Goal: Information Seeking & Learning: Check status

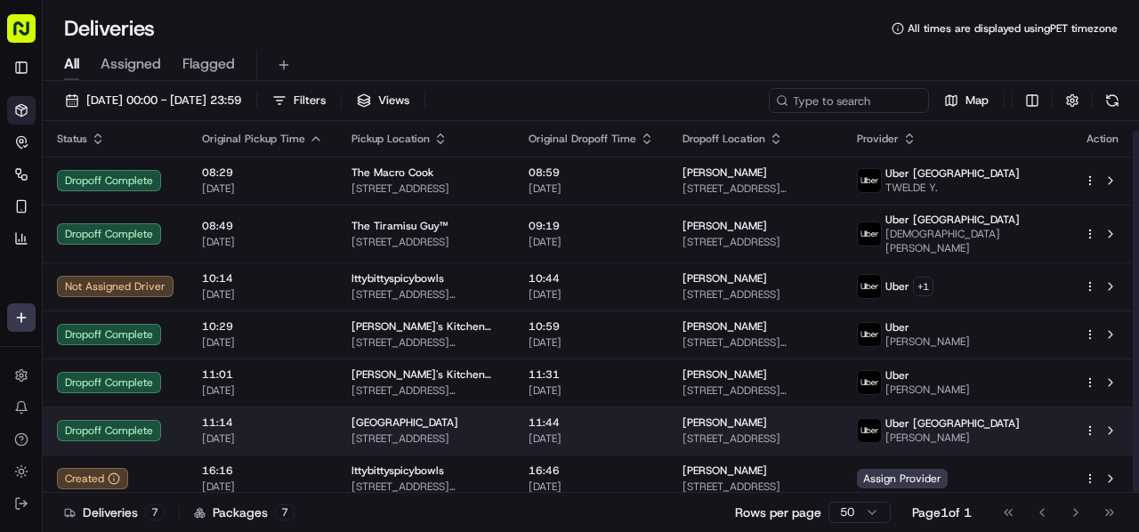
scroll to position [9, 0]
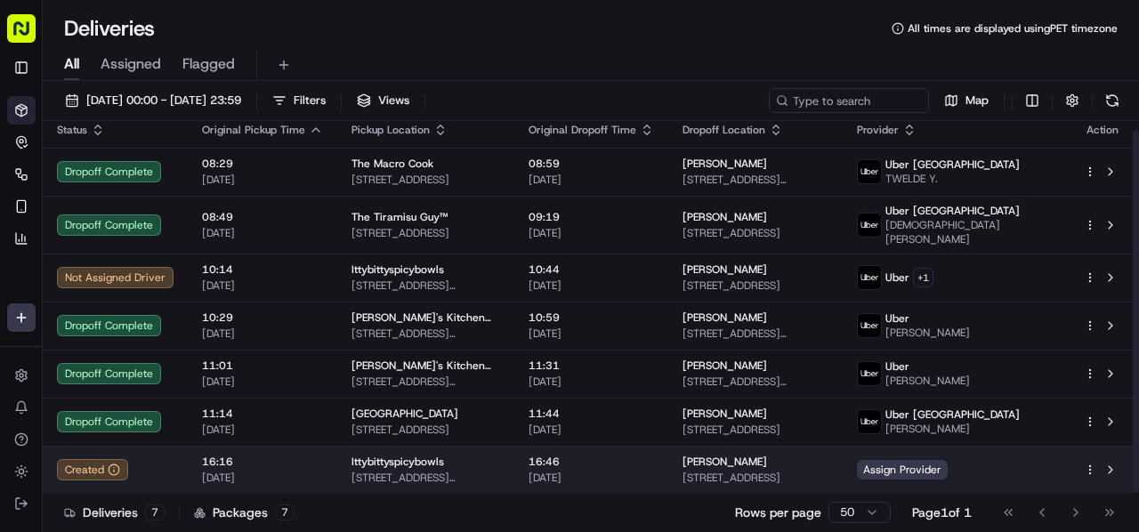
click at [739, 462] on span "[PERSON_NAME]" at bounding box center [725, 462] width 85 height 14
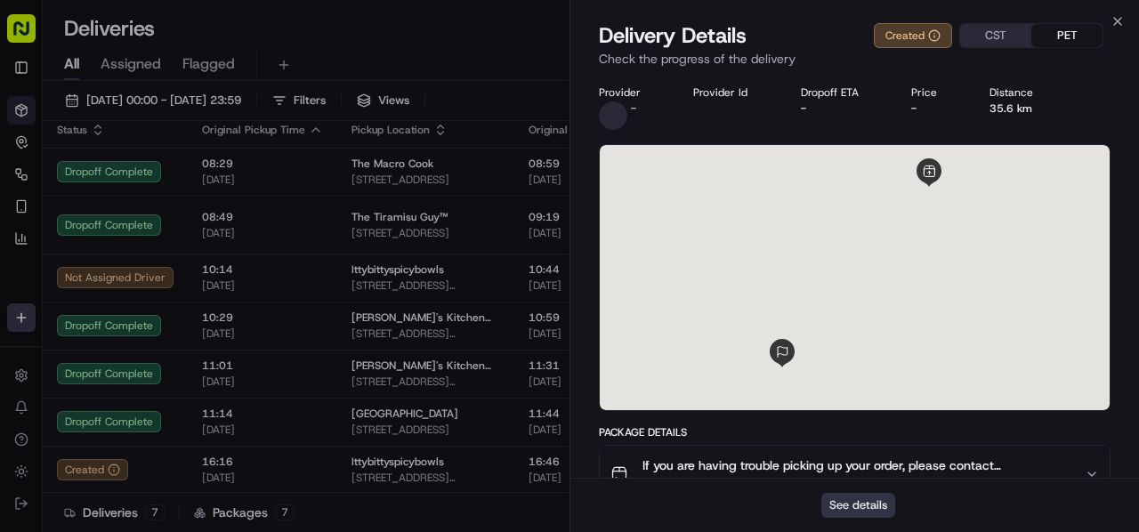
click at [861, 505] on button "See details" at bounding box center [859, 505] width 74 height 25
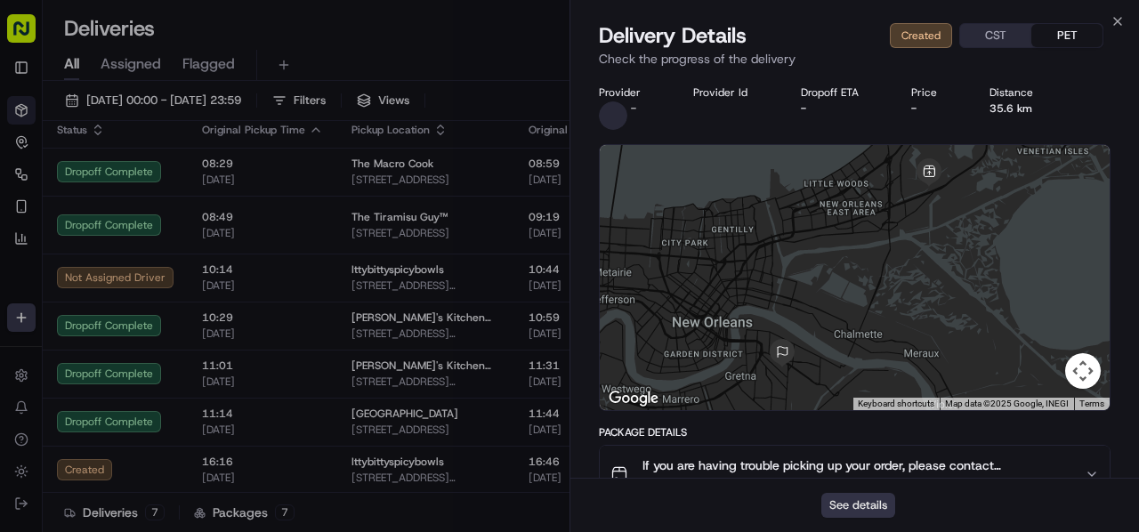
scroll to position [0, 0]
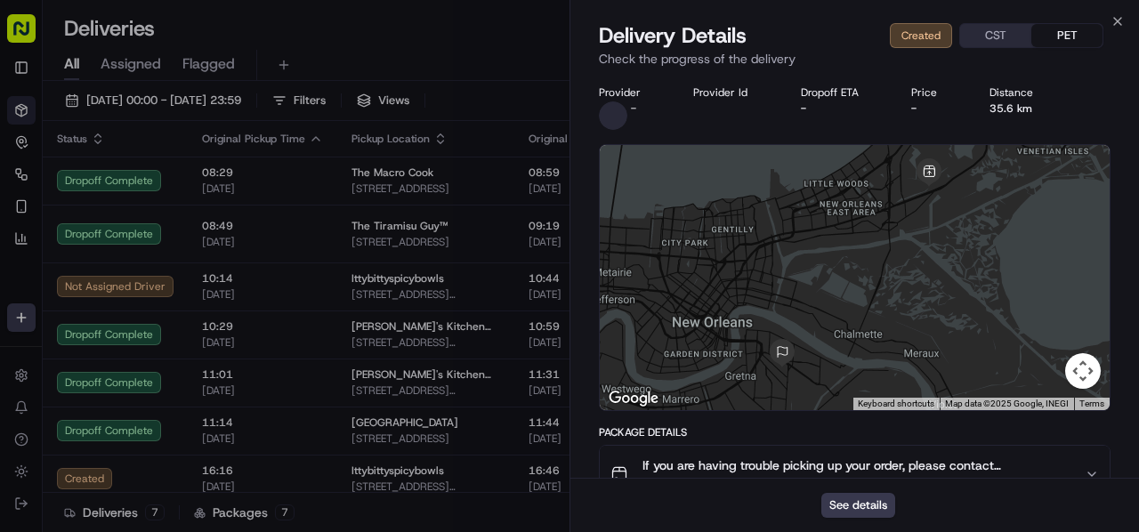
drag, startPoint x: 493, startPoint y: 41, endPoint x: 491, endPoint y: 56, distance: 15.2
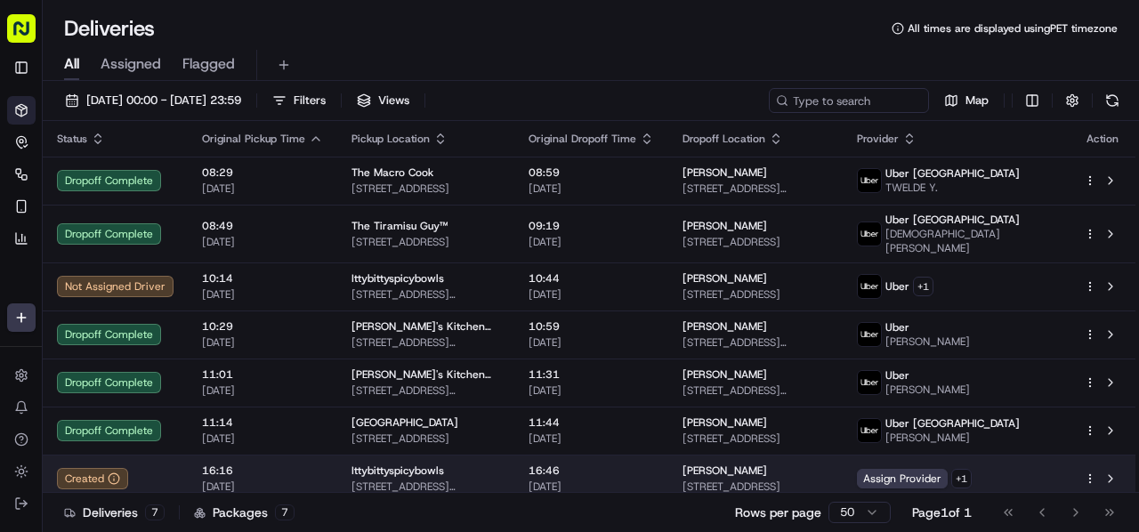
click at [654, 467] on div "16:46 [DATE]" at bounding box center [592, 479] width 126 height 30
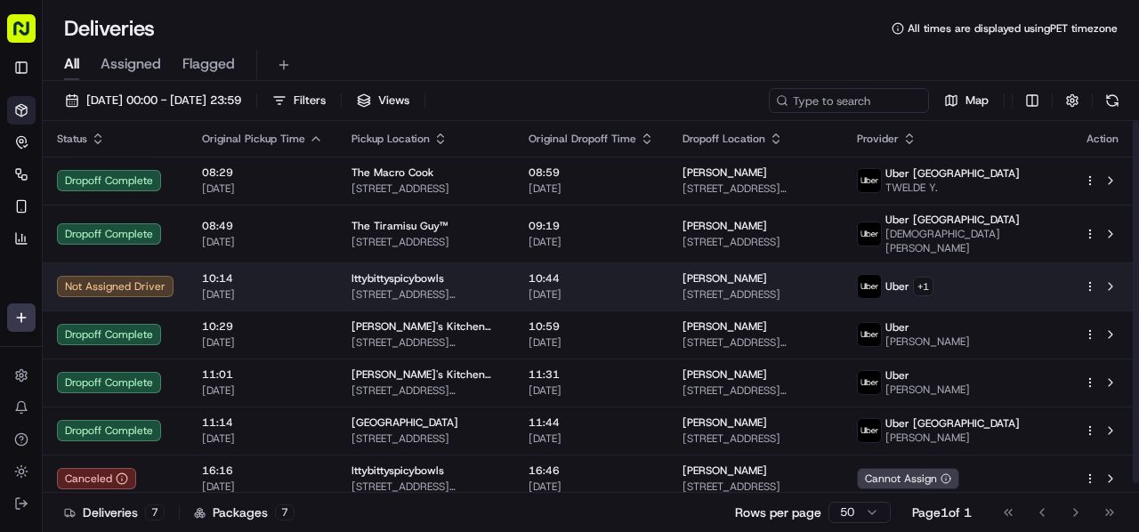
click at [476, 279] on div "Ittybittyspicybowls" at bounding box center [426, 278] width 149 height 14
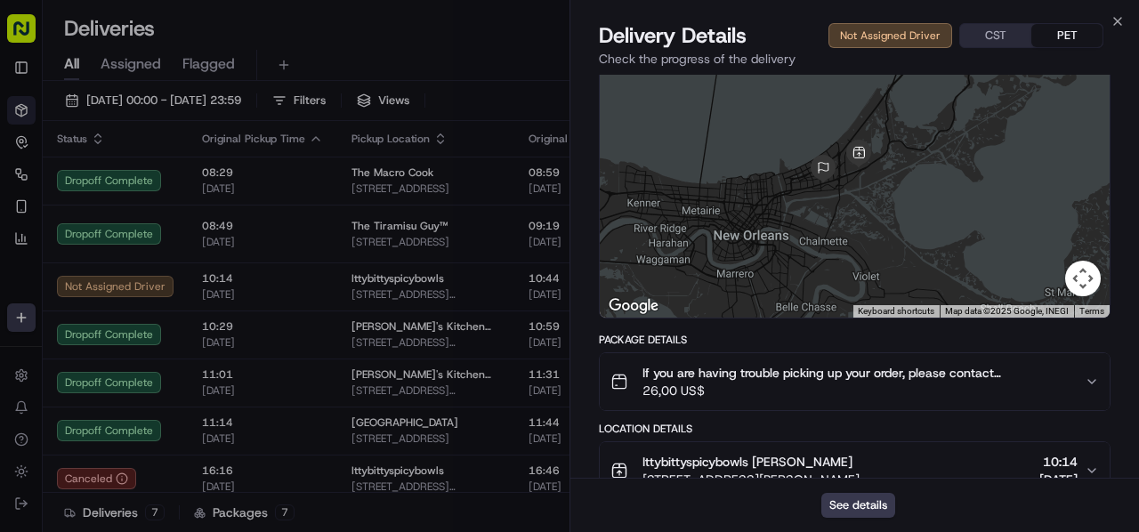
scroll to position [317, 0]
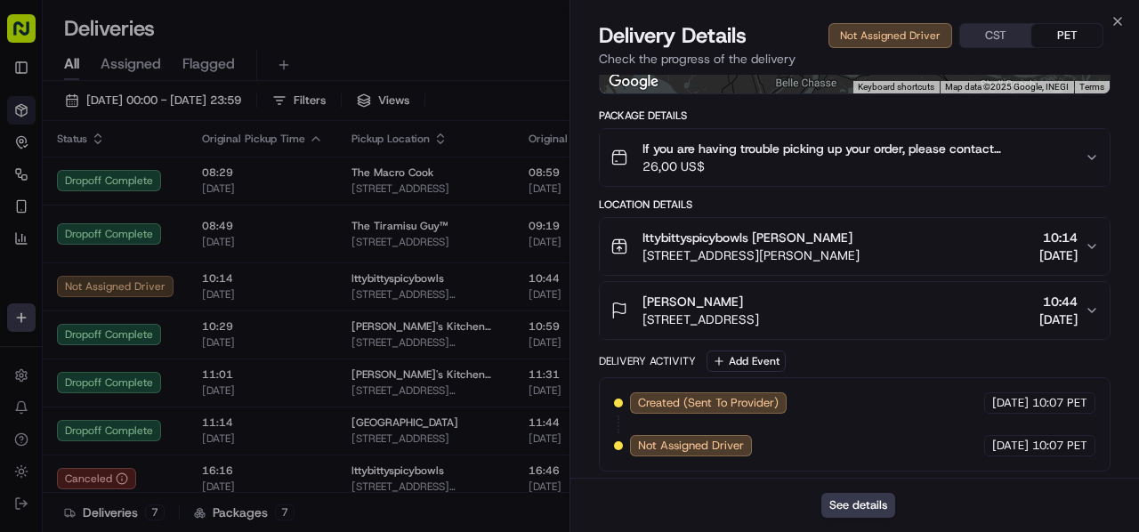
click at [860, 255] on span "[STREET_ADDRESS][PERSON_NAME]" at bounding box center [751, 256] width 217 height 18
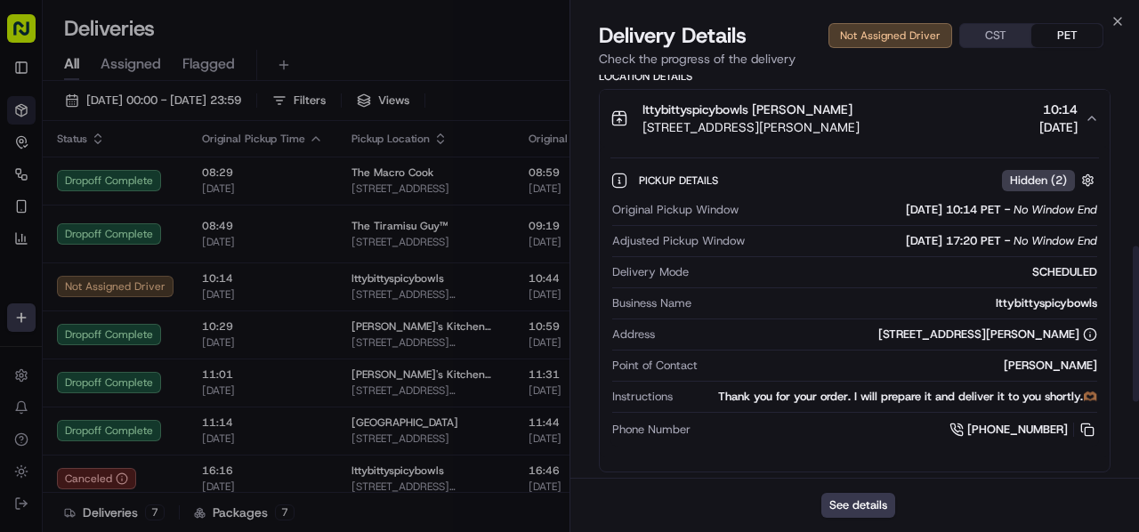
scroll to position [443, 0]
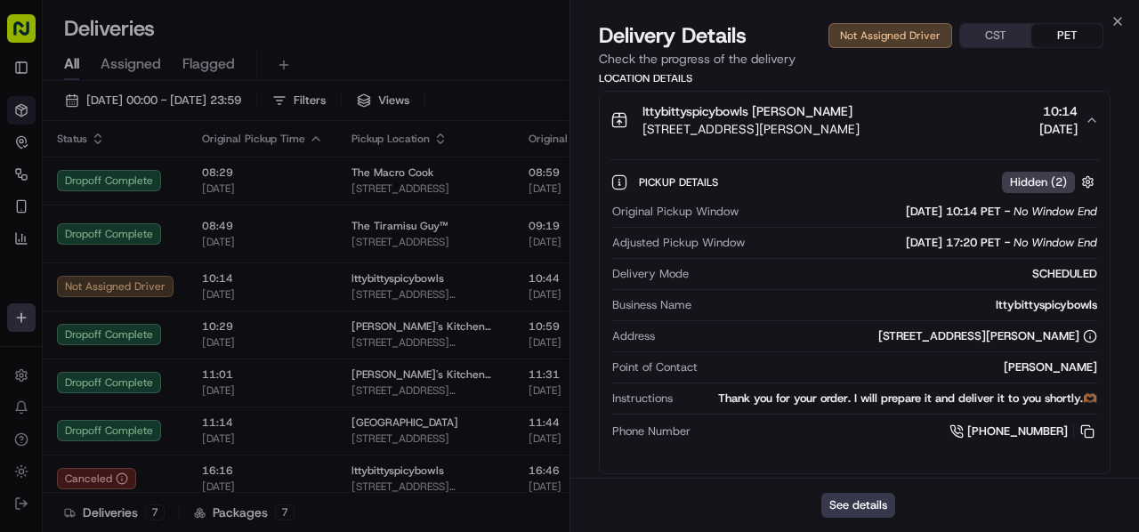
click at [860, 107] on div "Ittybittyspicybowls [PERSON_NAME]" at bounding box center [751, 111] width 217 height 18
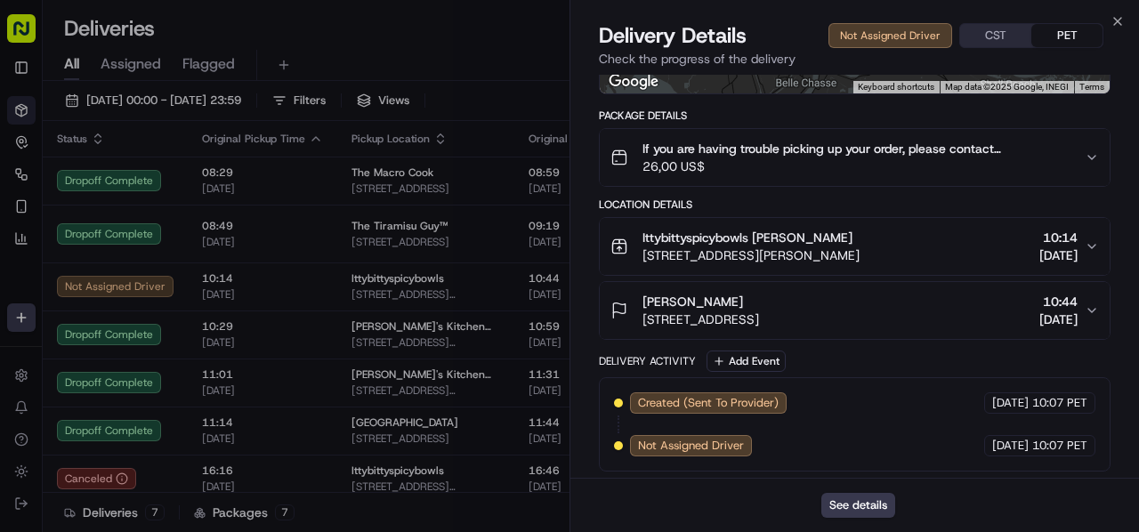
click at [952, 259] on div "Ittybittyspicybowls [PERSON_NAME] [STREET_ADDRESS][PERSON_NAME] 10:14 [DATE]" at bounding box center [848, 247] width 474 height 36
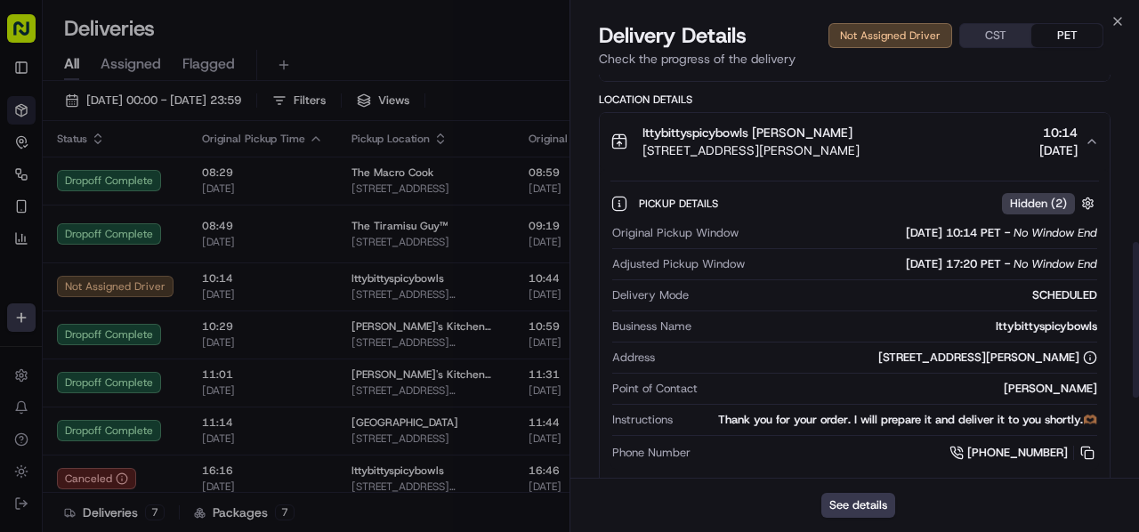
scroll to position [434, 0]
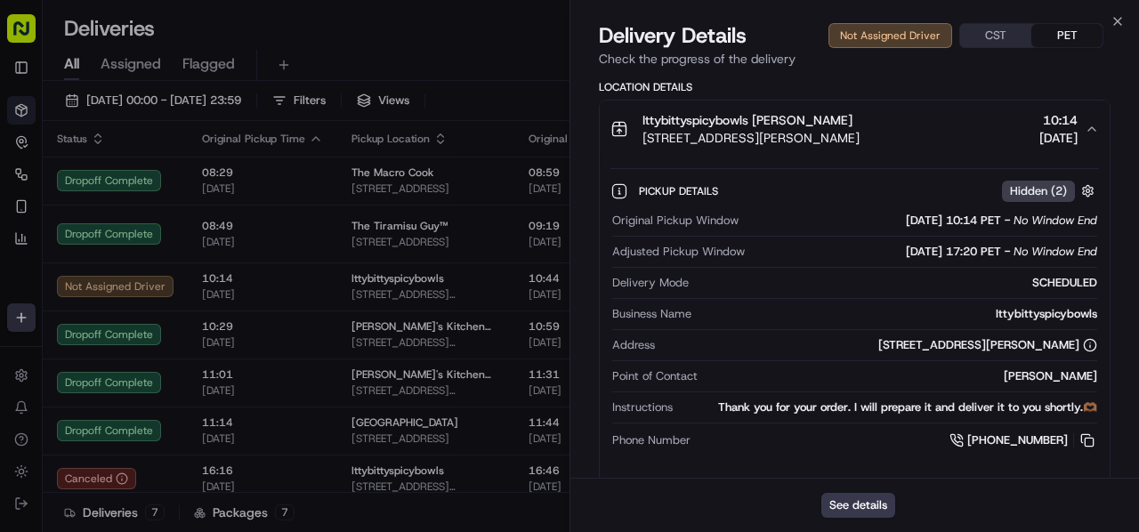
click at [993, 109] on button "Ittybittyspicybowls [PERSON_NAME] [STREET_ADDRESS][PERSON_NAME] 10:14 [DATE]" at bounding box center [855, 129] width 510 height 57
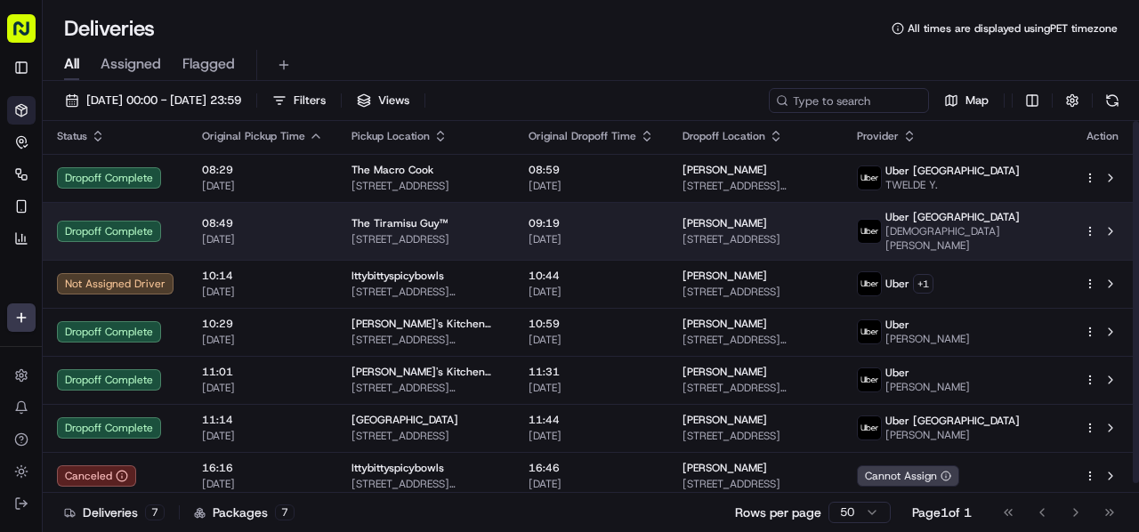
scroll to position [0, 0]
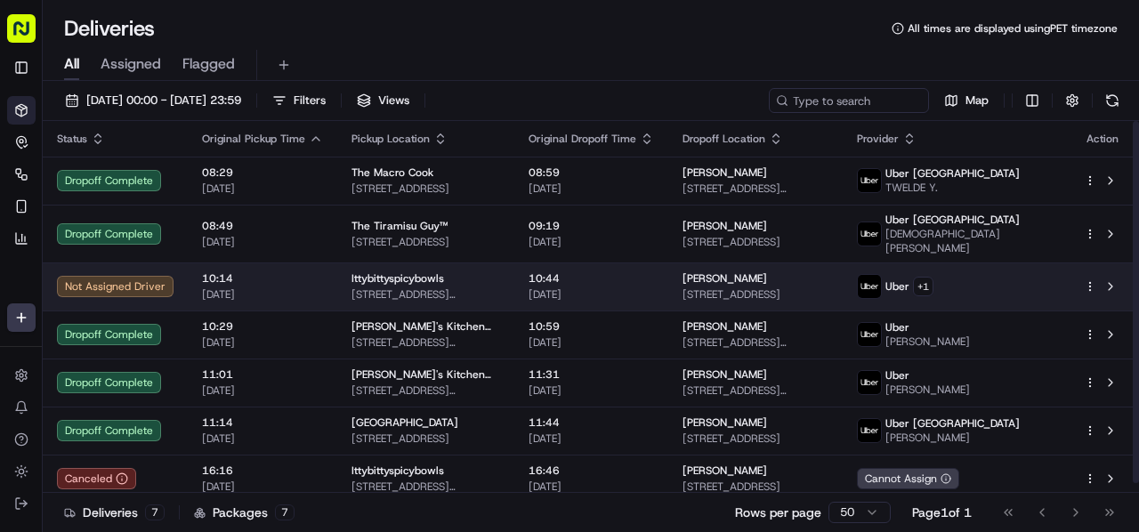
click at [383, 284] on span "Ittybittyspicybowls" at bounding box center [398, 278] width 93 height 14
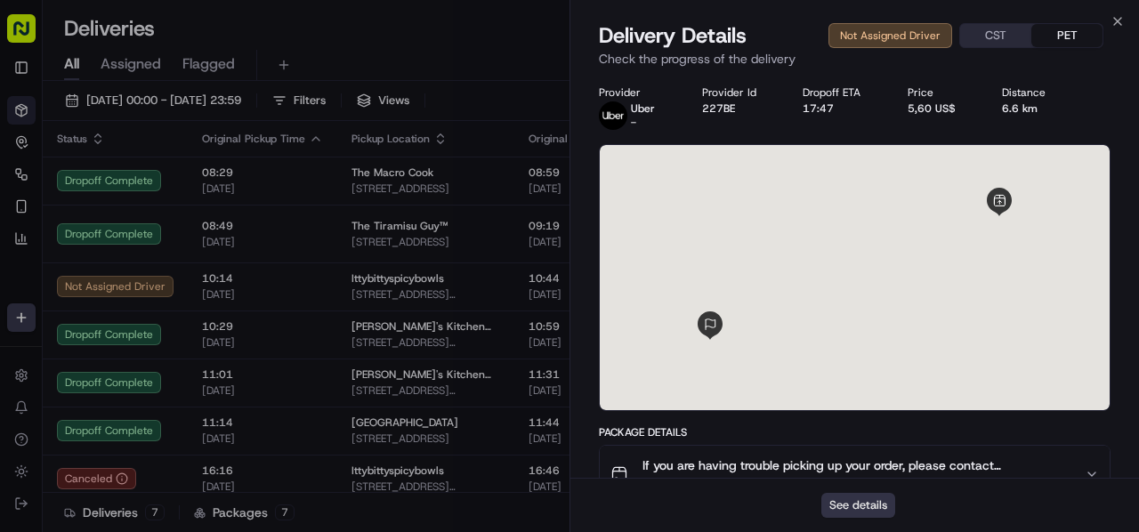
click at [843, 506] on button "See details" at bounding box center [859, 505] width 74 height 25
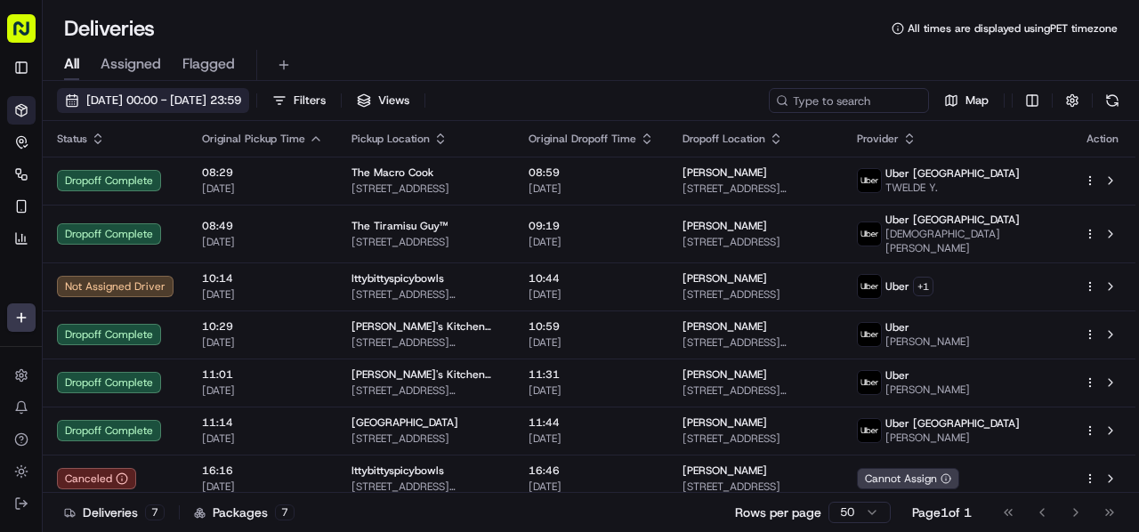
click at [196, 101] on span "[DATE] 00:00 - [DATE] 23:59" at bounding box center [163, 101] width 155 height 16
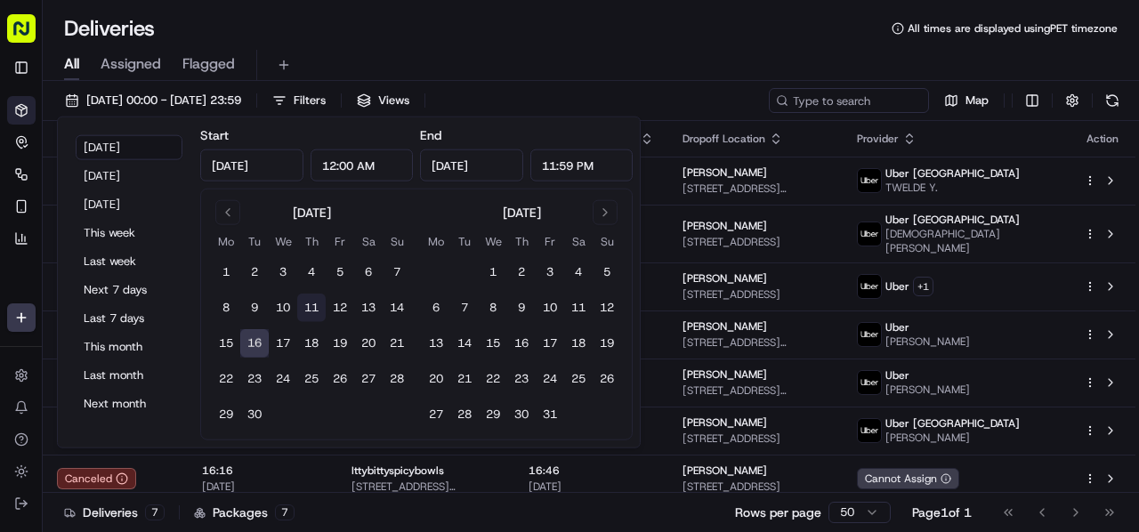
click at [312, 309] on button "11" at bounding box center [311, 308] width 28 height 28
type input "[DATE]"
click at [312, 309] on button "11" at bounding box center [311, 308] width 28 height 28
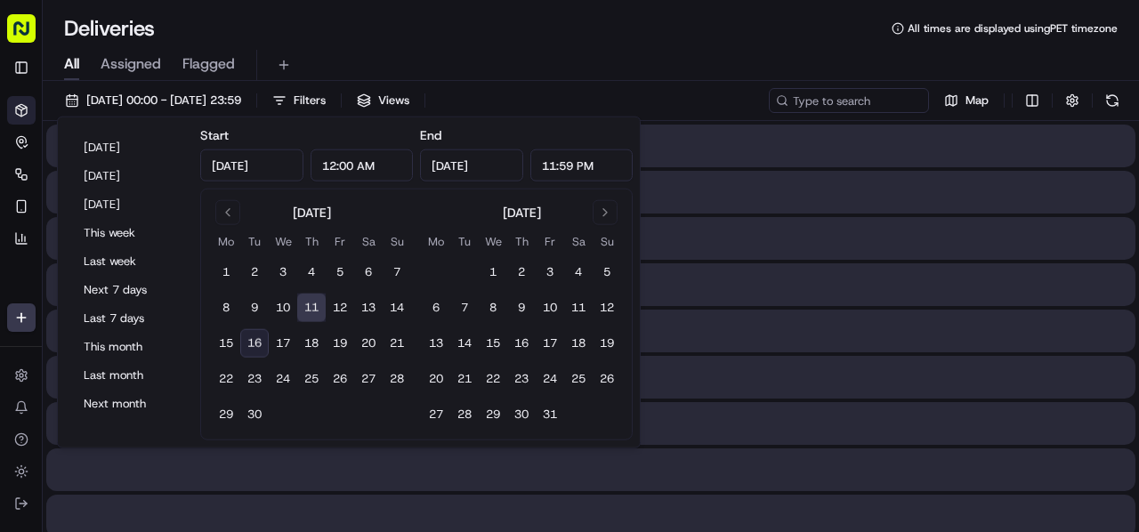
click at [312, 309] on button "11" at bounding box center [311, 308] width 28 height 28
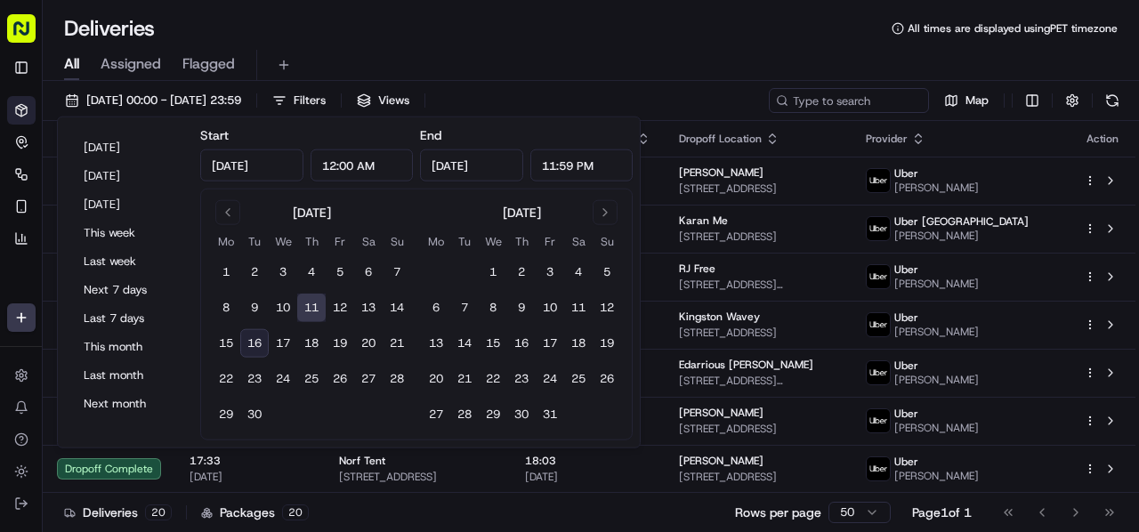
click at [377, 29] on div "Deliveries All times are displayed using PET timezone" at bounding box center [591, 28] width 1097 height 28
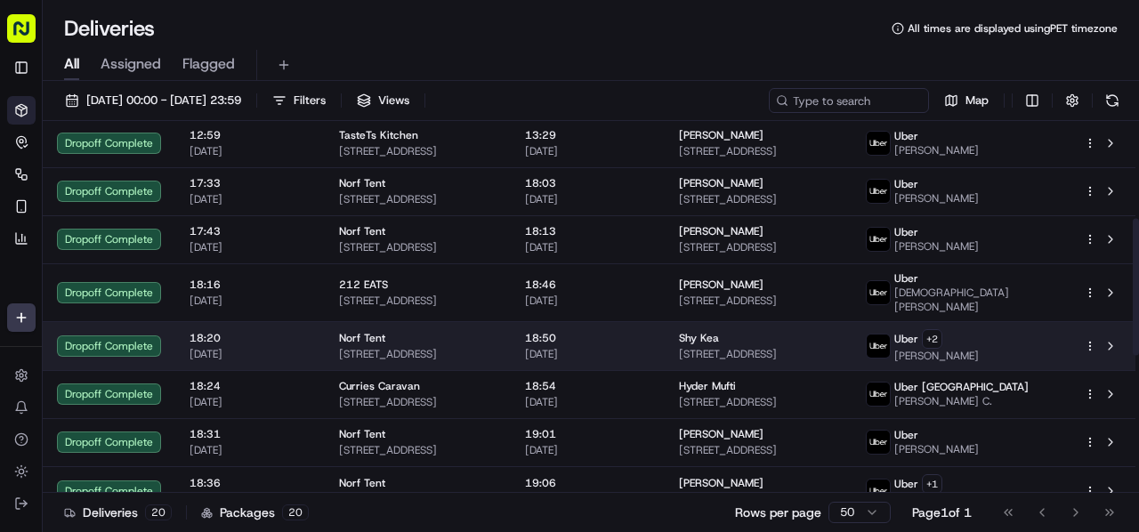
scroll to position [189, 0]
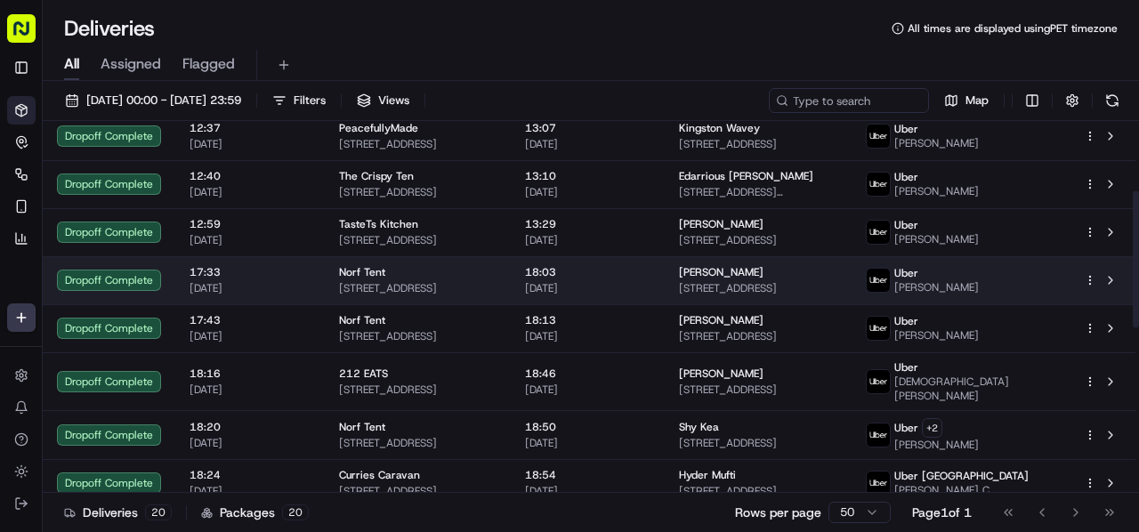
click at [799, 281] on span "[STREET_ADDRESS]" at bounding box center [758, 288] width 158 height 14
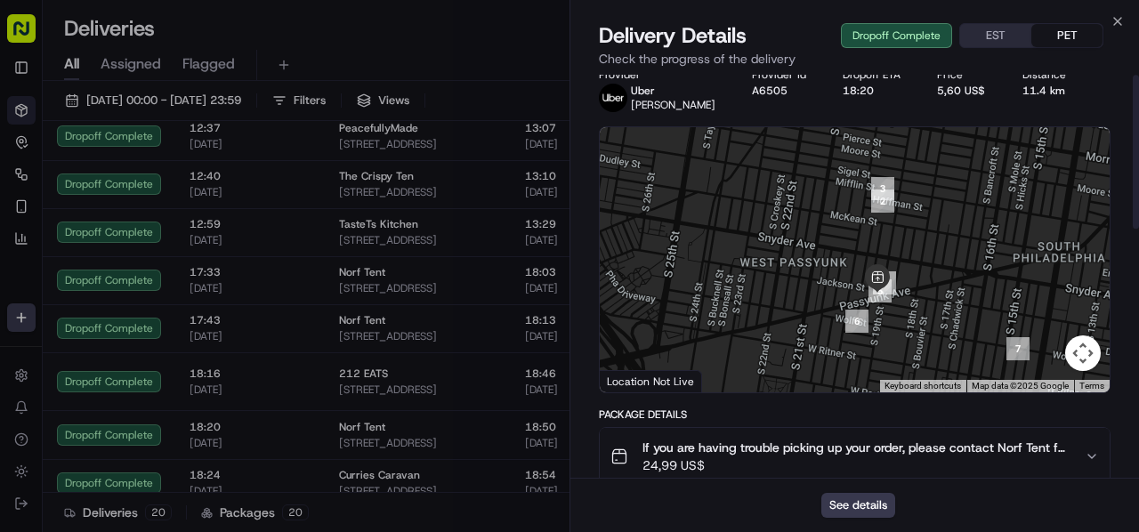
scroll to position [0, 0]
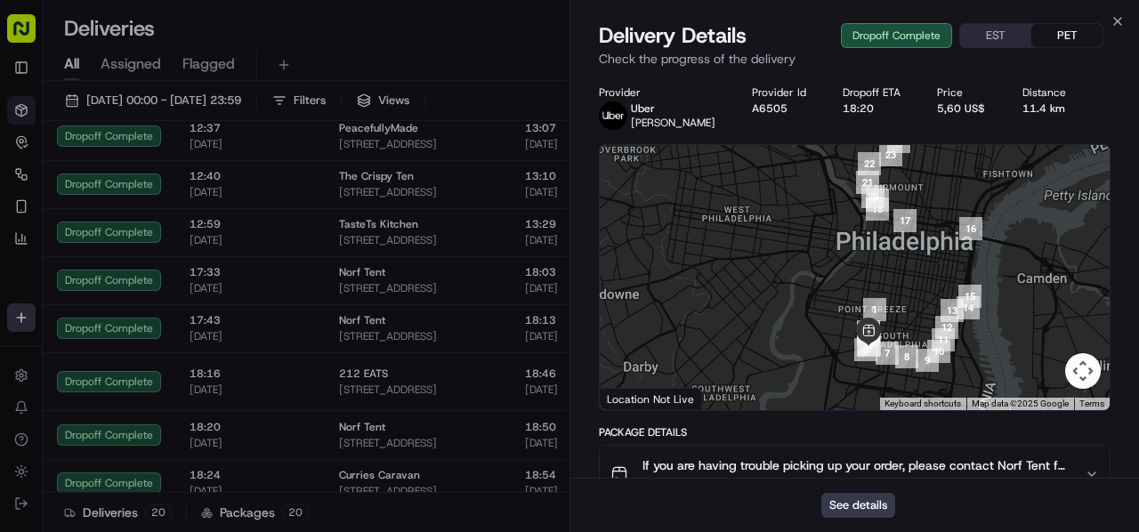
drag, startPoint x: 975, startPoint y: 243, endPoint x: 911, endPoint y: 331, distance: 108.4
click at [911, 331] on div at bounding box center [855, 277] width 510 height 265
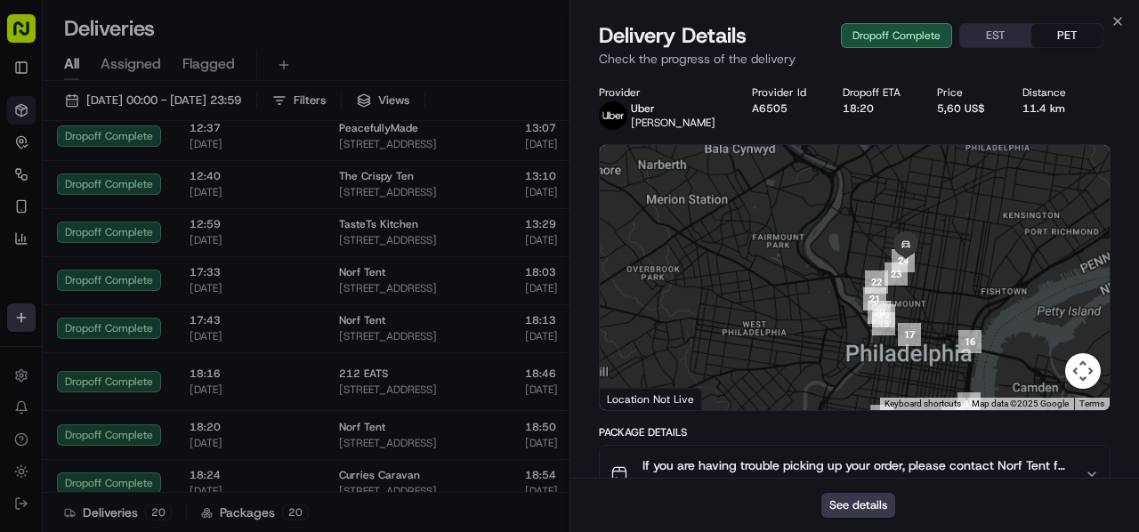
click at [898, 320] on img "19" at bounding box center [883, 315] width 37 height 37
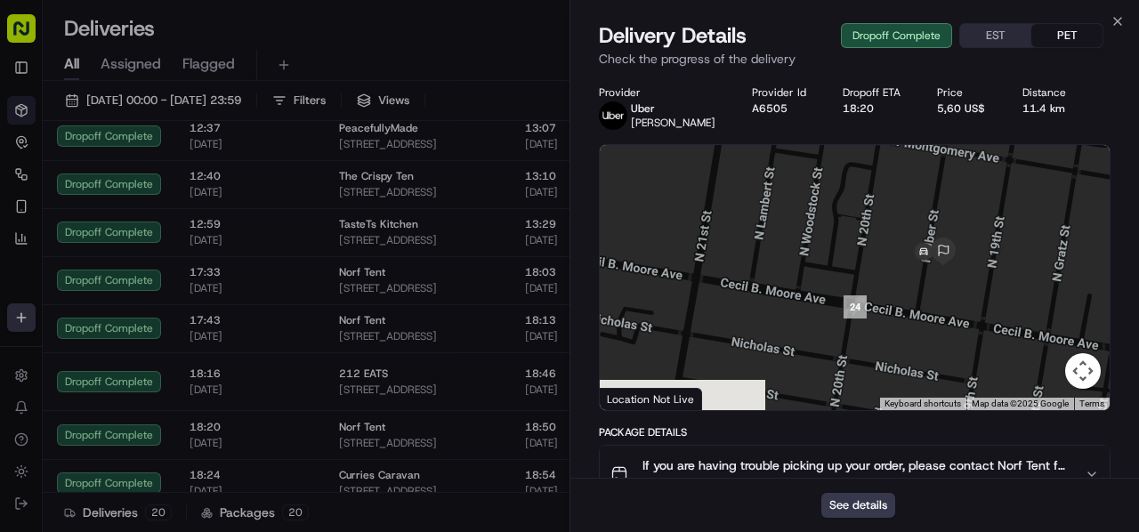
drag, startPoint x: 943, startPoint y: 351, endPoint x: 854, endPoint y: 253, distance: 132.9
click at [854, 253] on div at bounding box center [855, 277] width 510 height 265
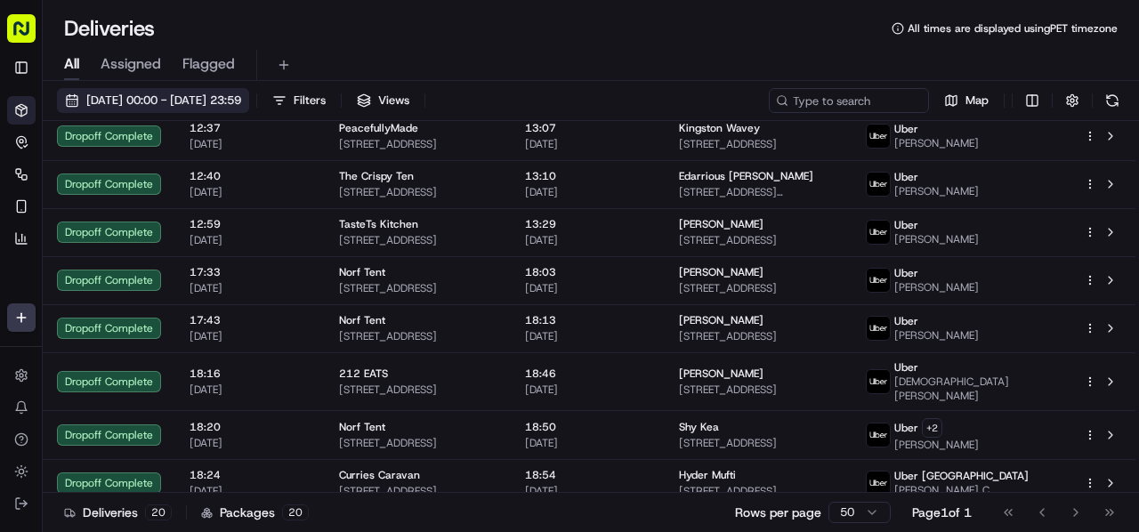
click at [207, 110] on button "[DATE] 00:00 - [DATE] 23:59" at bounding box center [153, 100] width 192 height 25
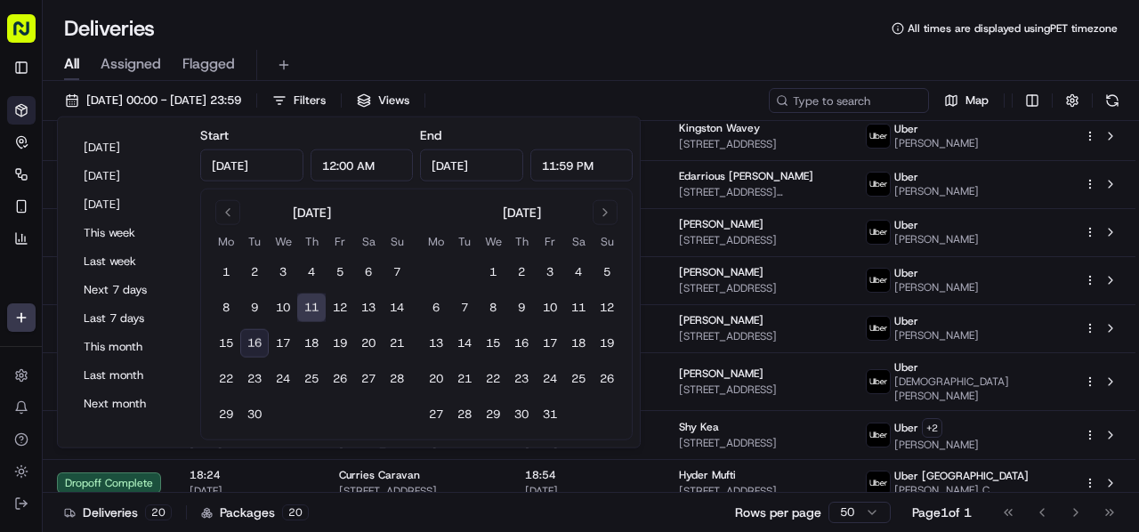
click at [258, 344] on button "16" at bounding box center [254, 343] width 28 height 28
type input "[DATE]"
click at [258, 344] on button "16" at bounding box center [254, 343] width 28 height 28
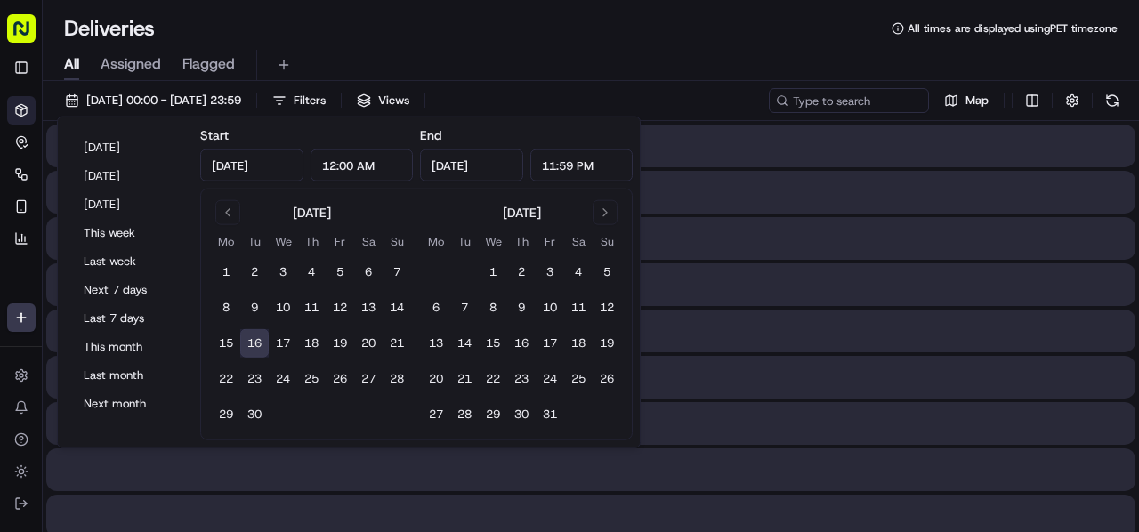
type input "[DATE]"
click at [258, 344] on button "16" at bounding box center [254, 343] width 28 height 28
click at [591, 34] on div "Deliveries All times are displayed using PET timezone" at bounding box center [591, 28] width 1097 height 28
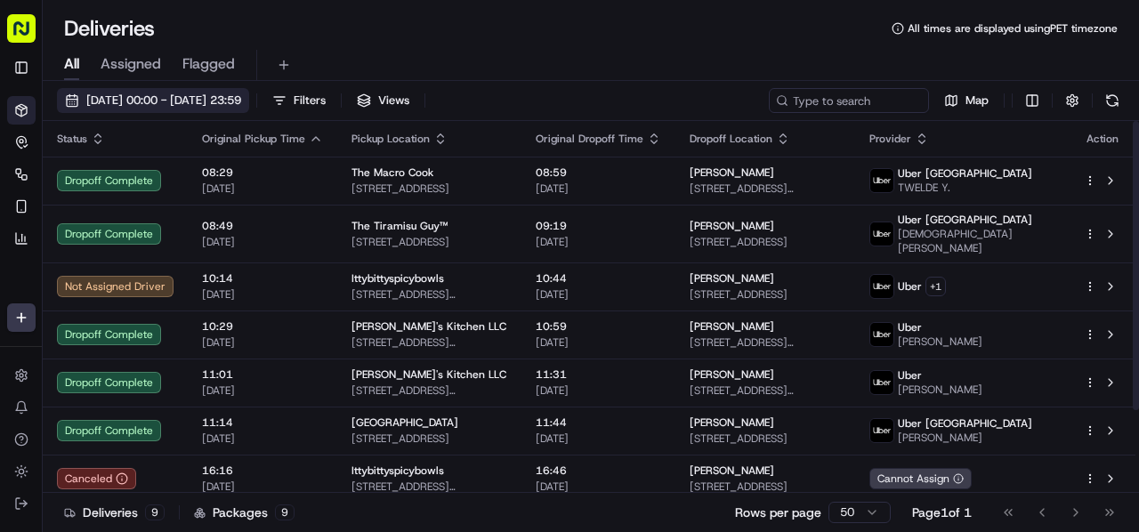
click at [206, 101] on span "[DATE] 00:00 - [DATE] 23:59" at bounding box center [163, 101] width 155 height 16
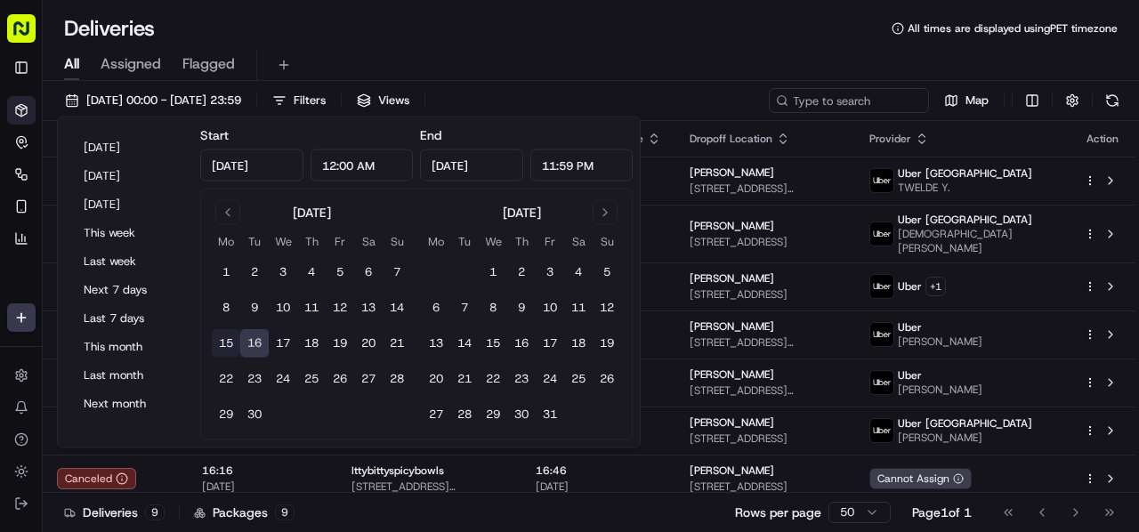
click at [231, 341] on button "15" at bounding box center [226, 343] width 28 height 28
type input "[DATE]"
click at [231, 341] on button "15" at bounding box center [226, 343] width 28 height 28
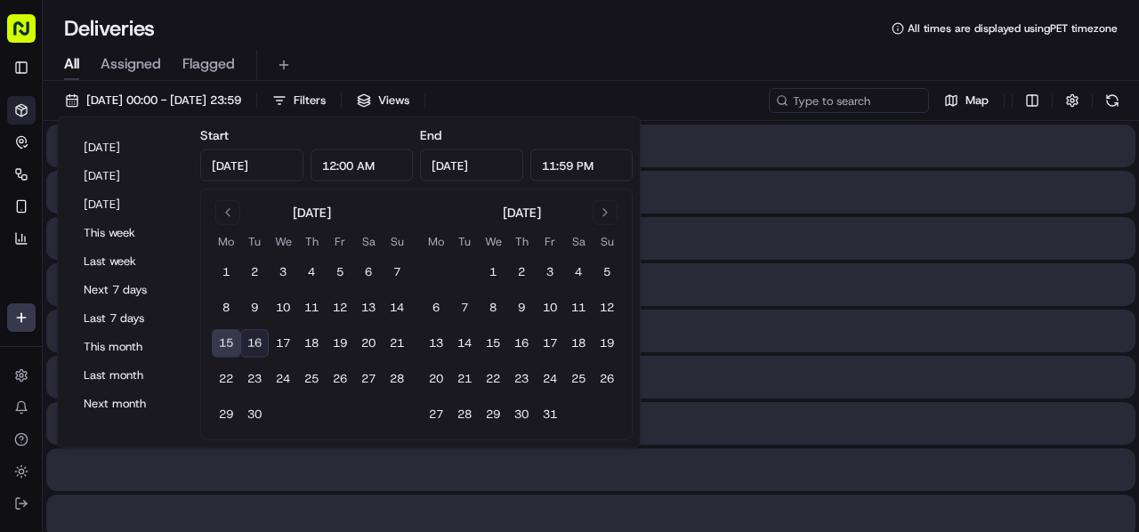
click at [231, 341] on button "15" at bounding box center [226, 343] width 28 height 28
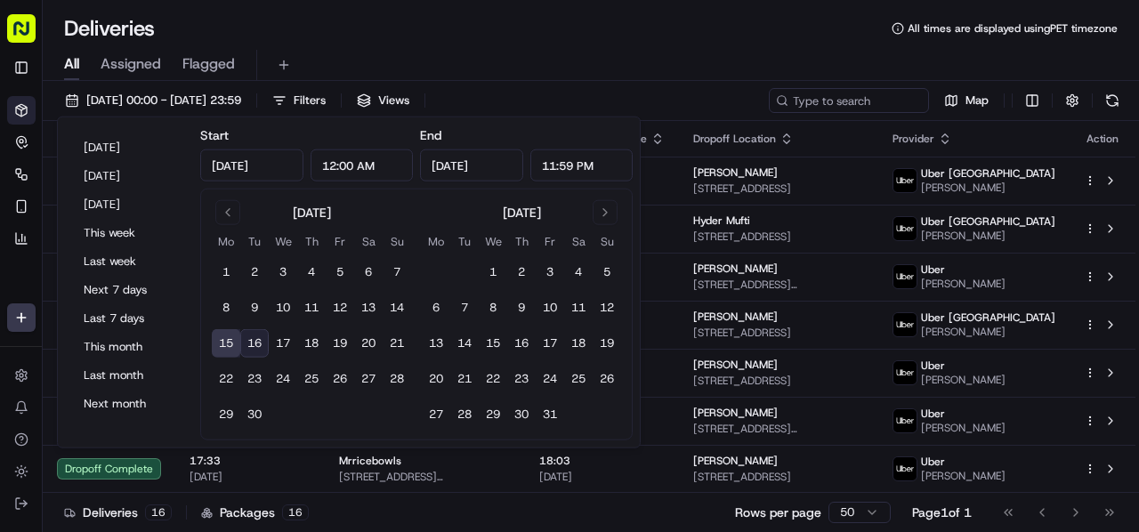
click at [448, 51] on div "All Assigned Flagged" at bounding box center [591, 65] width 1097 height 31
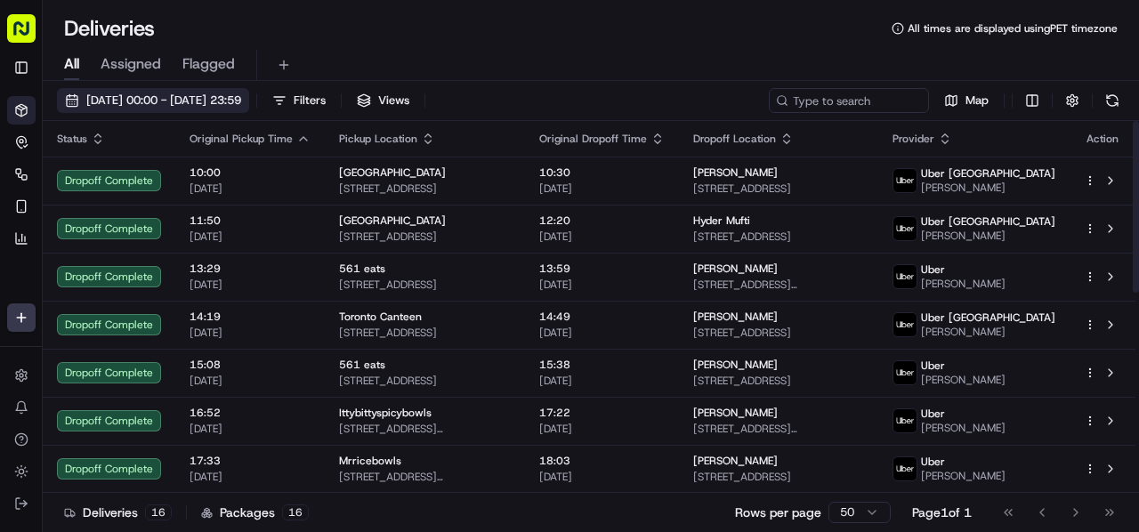
click at [147, 100] on span "[DATE] 00:00 - [DATE] 23:59" at bounding box center [163, 101] width 155 height 16
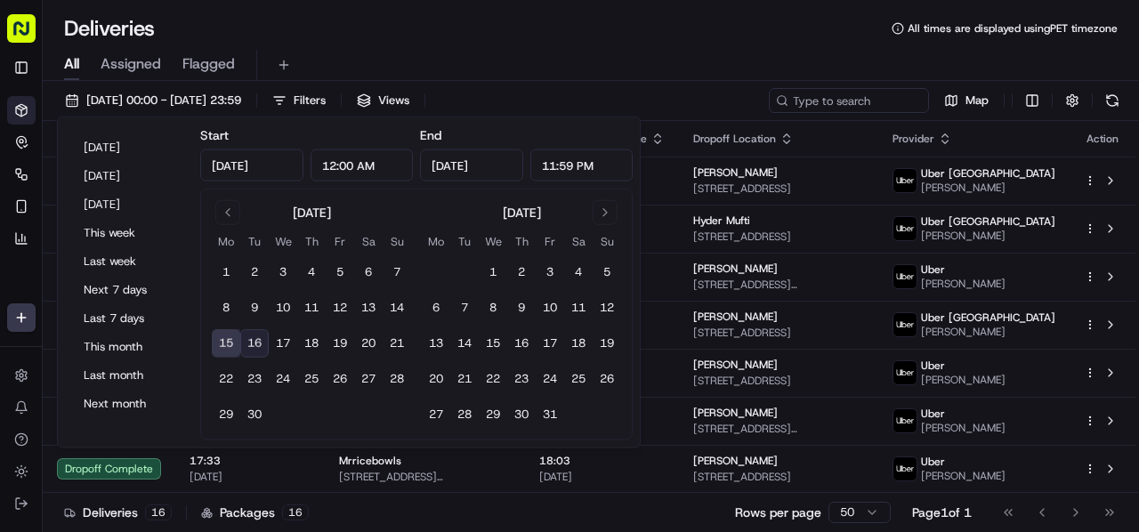
click at [260, 345] on button "16" at bounding box center [254, 343] width 28 height 28
type input "[DATE]"
click at [260, 345] on button "16" at bounding box center [254, 343] width 28 height 28
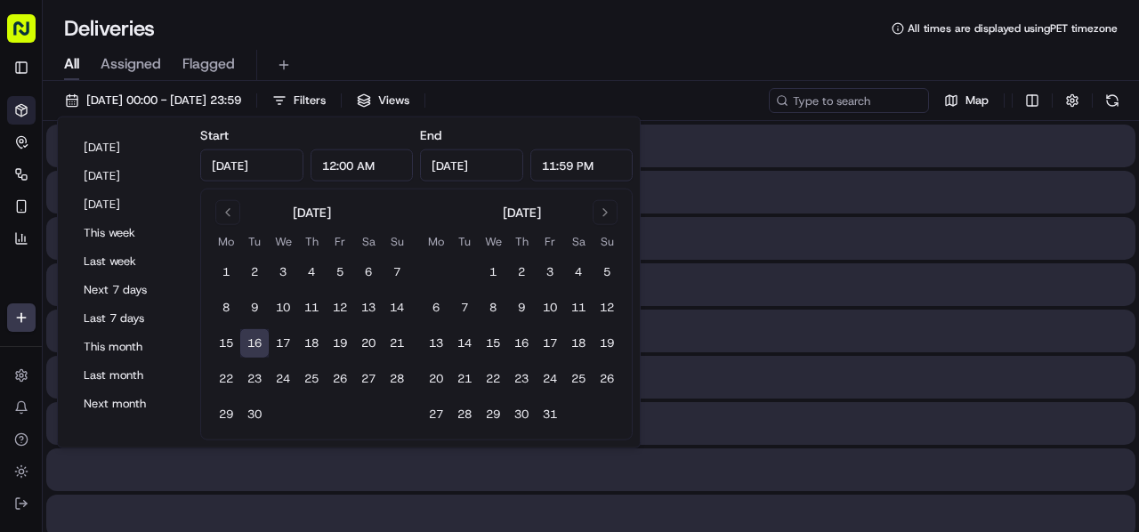
click at [260, 345] on button "16" at bounding box center [254, 343] width 28 height 28
drag, startPoint x: 364, startPoint y: 39, endPoint x: 313, endPoint y: 0, distance: 64.1
click at [365, 38] on div "Deliveries All times are displayed using PET timezone" at bounding box center [591, 28] width 1097 height 28
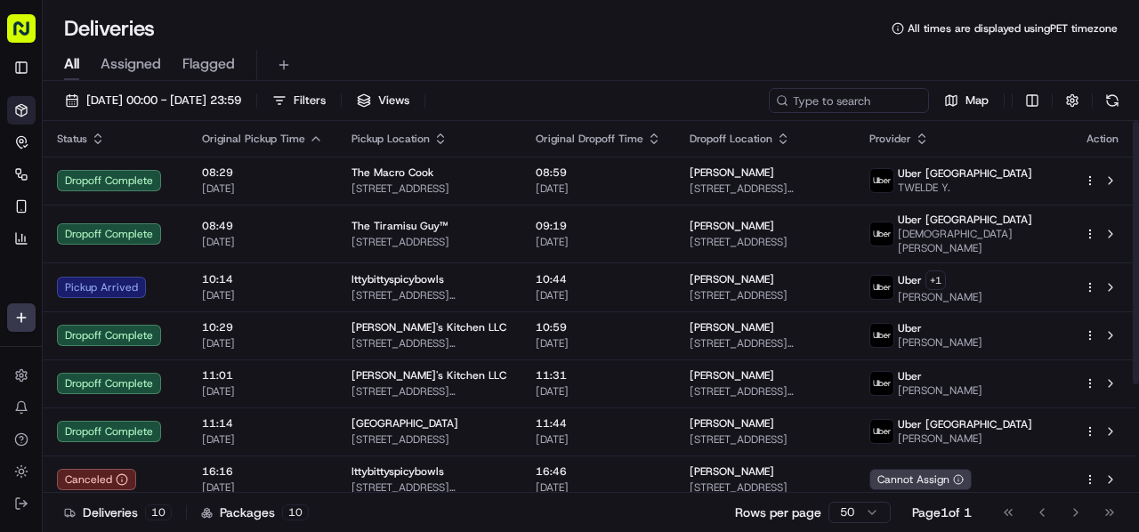
click at [661, 132] on icon "button" at bounding box center [654, 139] width 14 height 14
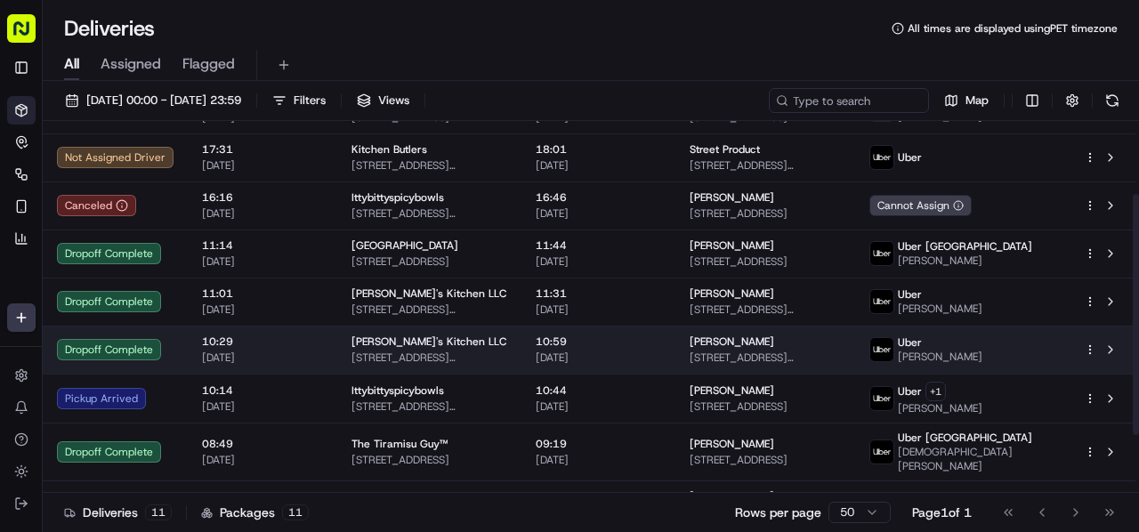
scroll to position [112, 0]
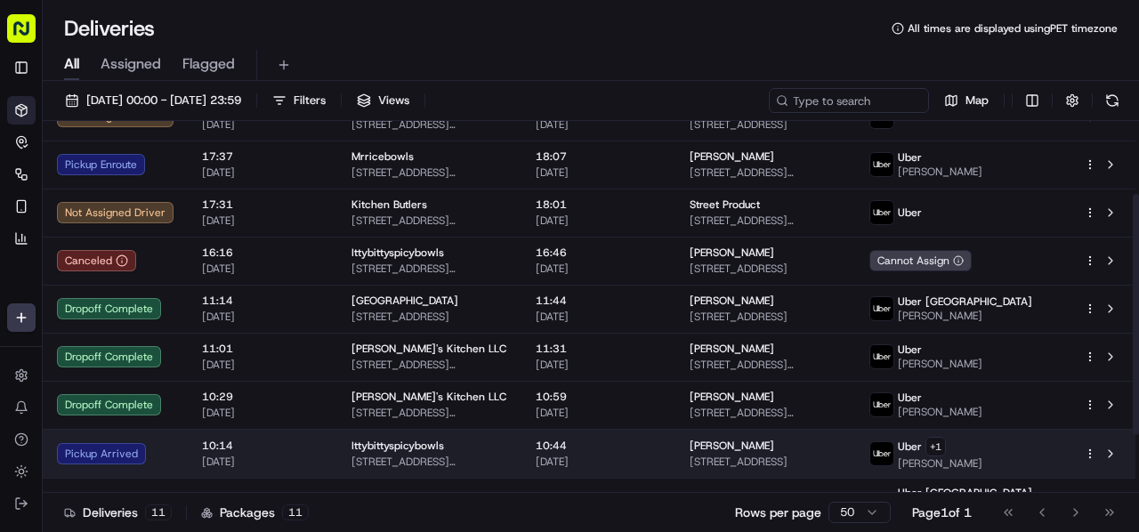
click at [603, 458] on span "[DATE]" at bounding box center [599, 462] width 126 height 14
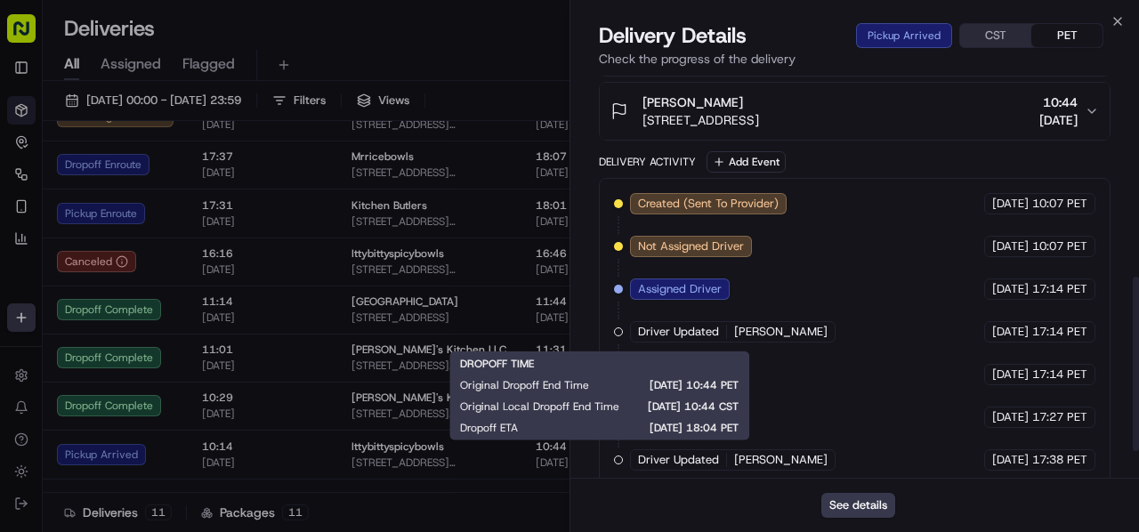
scroll to position [528, 0]
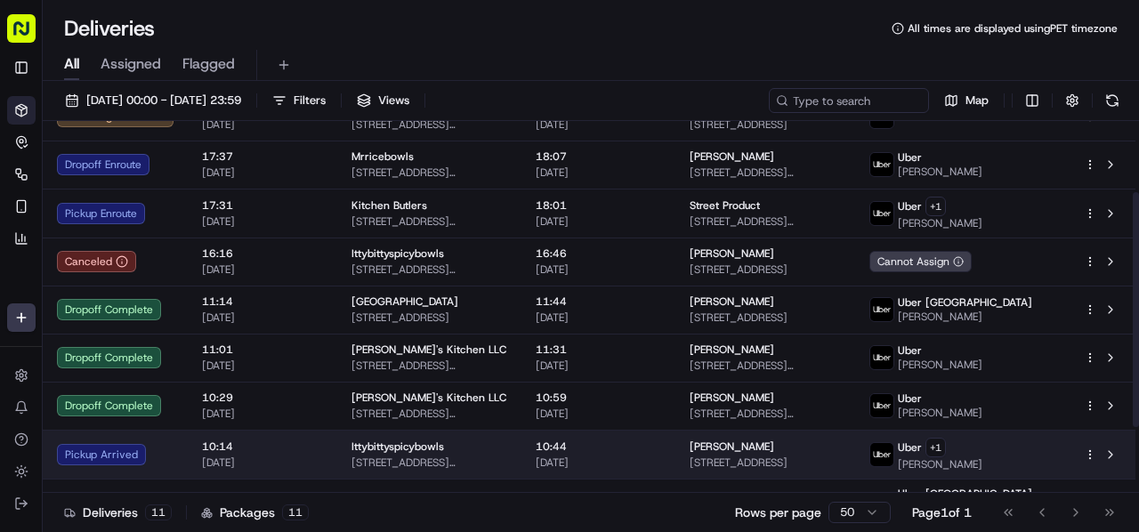
click at [491, 454] on div "Ittybittyspicybowls" at bounding box center [430, 447] width 156 height 14
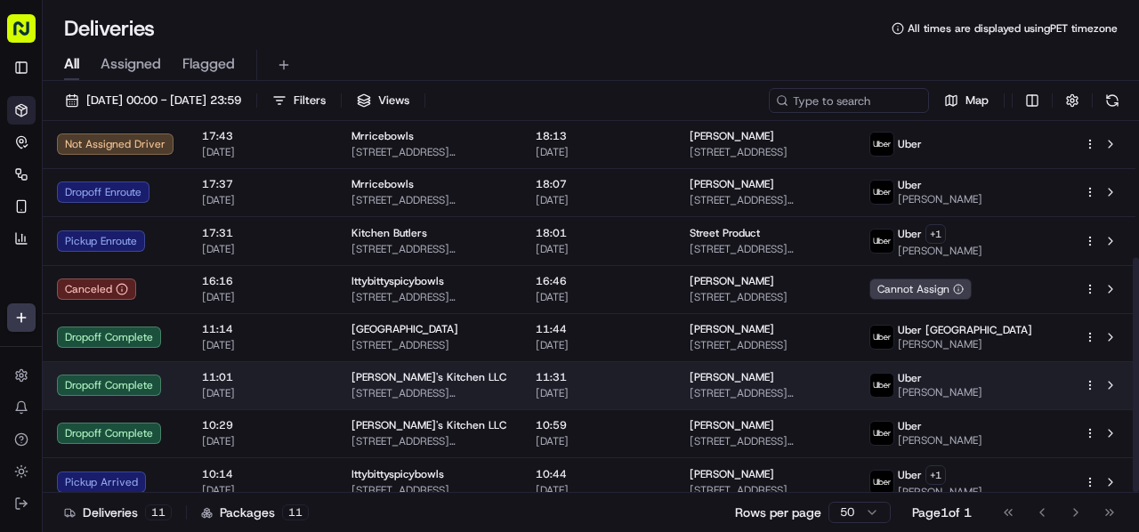
scroll to position [37, 0]
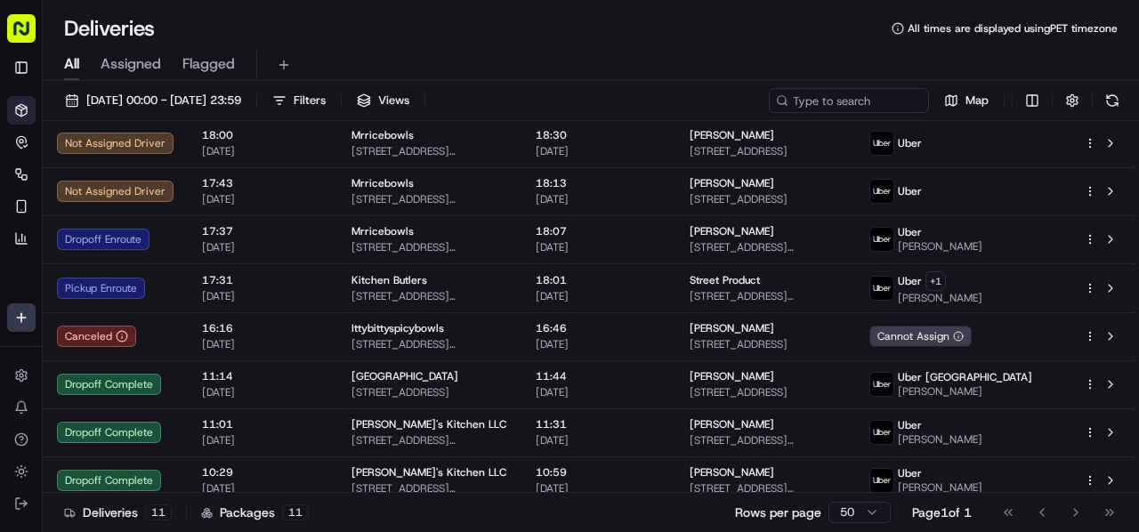
drag, startPoint x: 490, startPoint y: 38, endPoint x: 481, endPoint y: 33, distance: 10.4
click at [490, 38] on div "Deliveries All times are displayed using PET timezone" at bounding box center [591, 28] width 1097 height 28
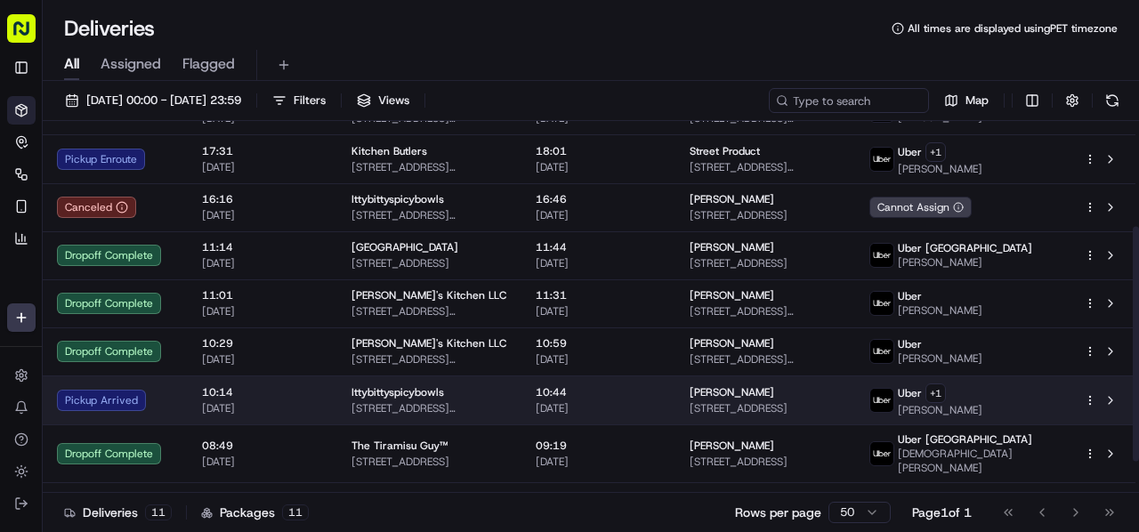
scroll to position [215, 0]
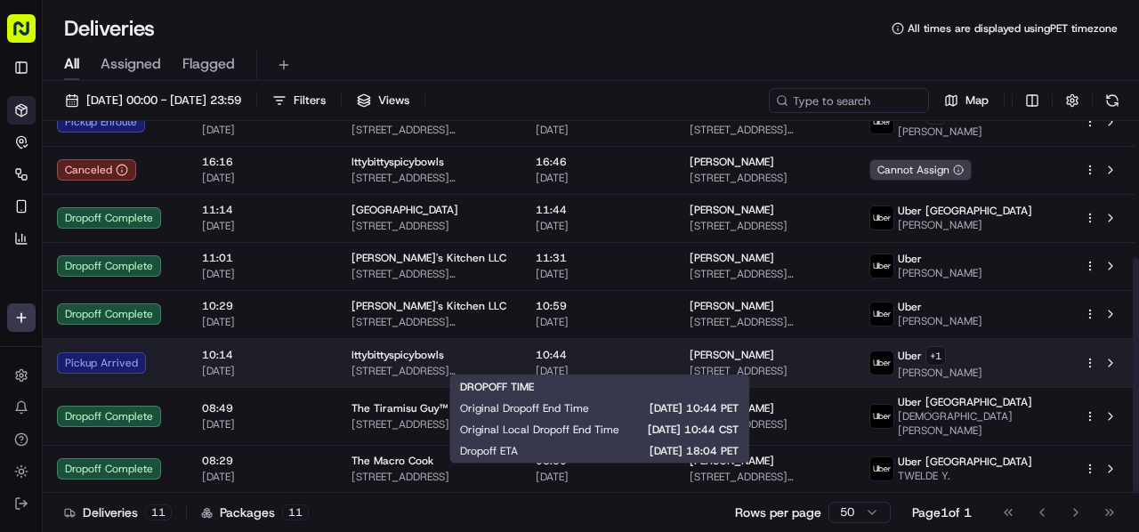
click at [572, 364] on span "[DATE]" at bounding box center [599, 371] width 126 height 14
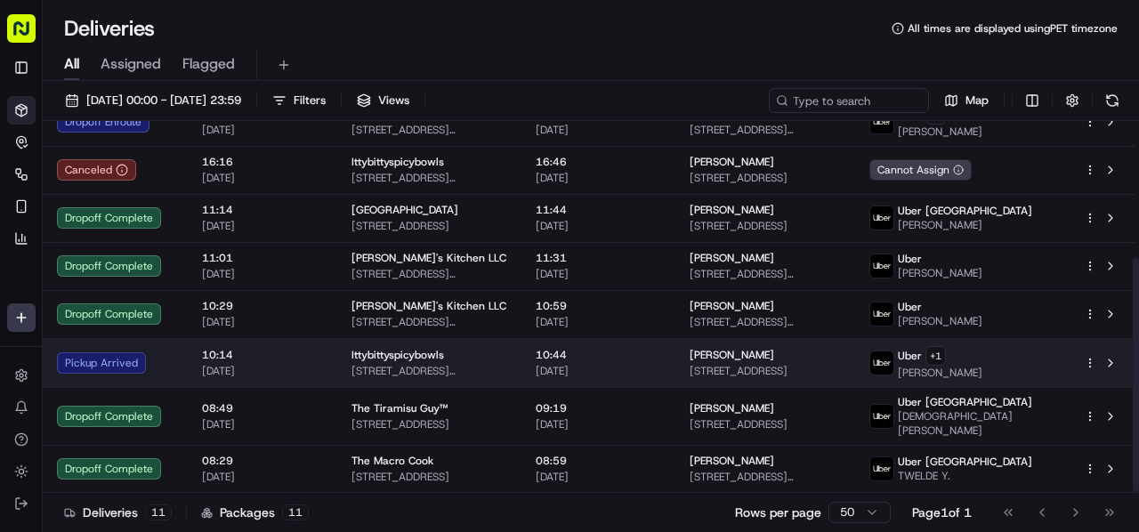
click at [497, 350] on div "Ittybittyspicybowls" at bounding box center [430, 355] width 156 height 14
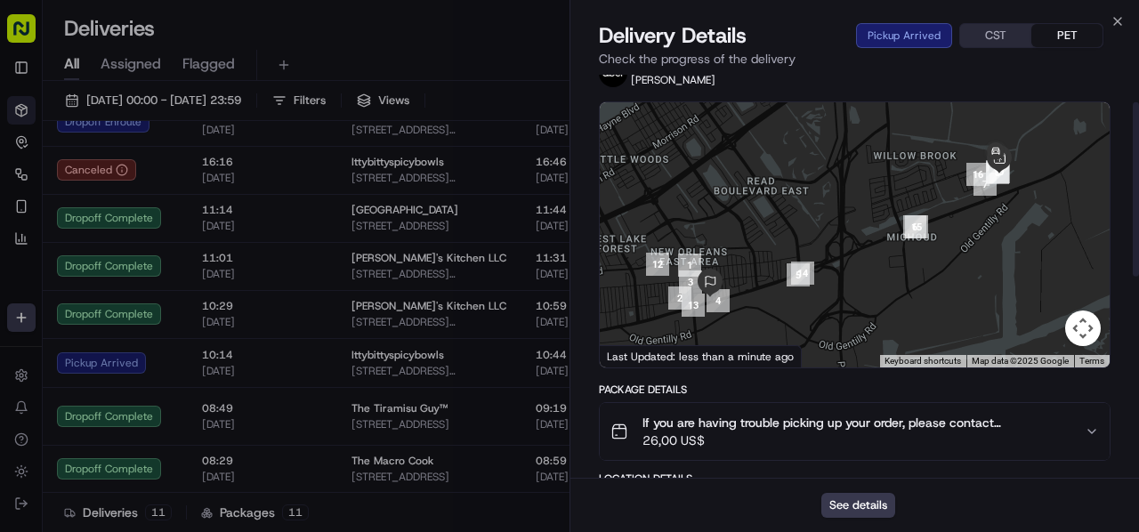
scroll to position [0, 0]
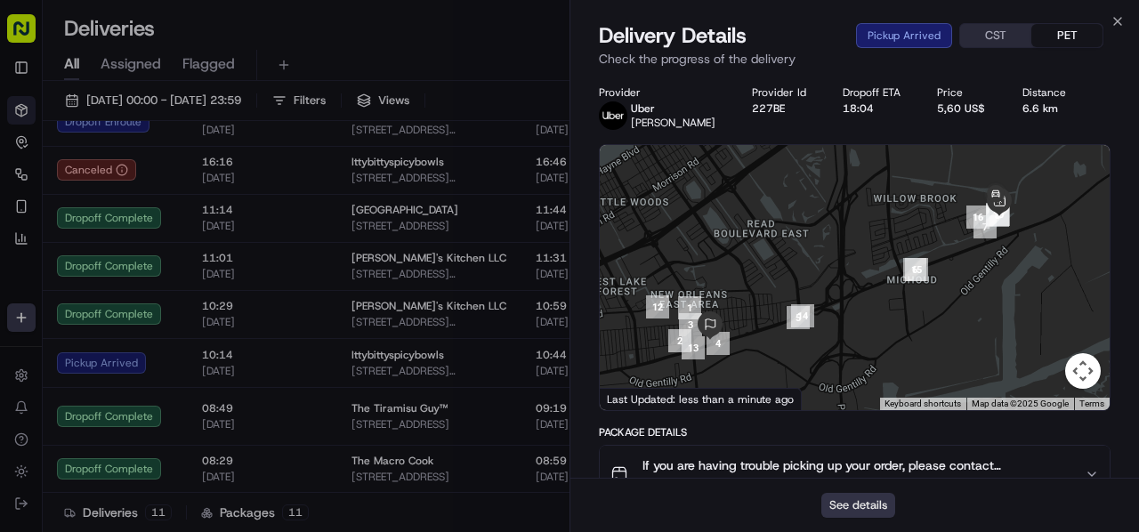
click at [876, 502] on button "See details" at bounding box center [859, 505] width 74 height 25
